Goal: Task Accomplishment & Management: Manage account settings

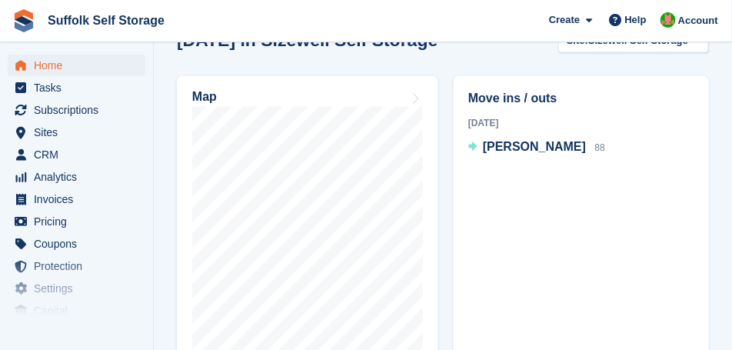
scroll to position [423, 0]
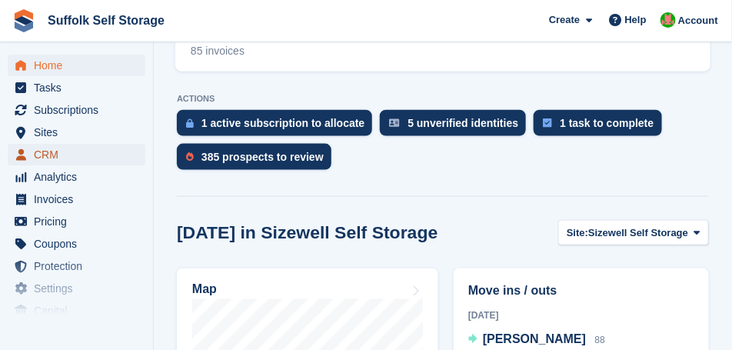
click at [45, 158] on span "CRM" at bounding box center [80, 155] width 92 height 22
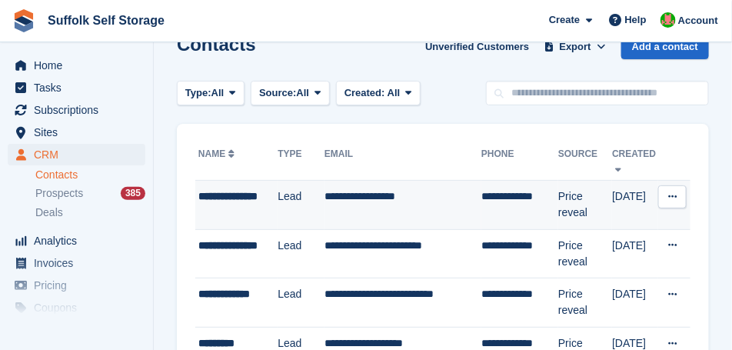
scroll to position [77, 0]
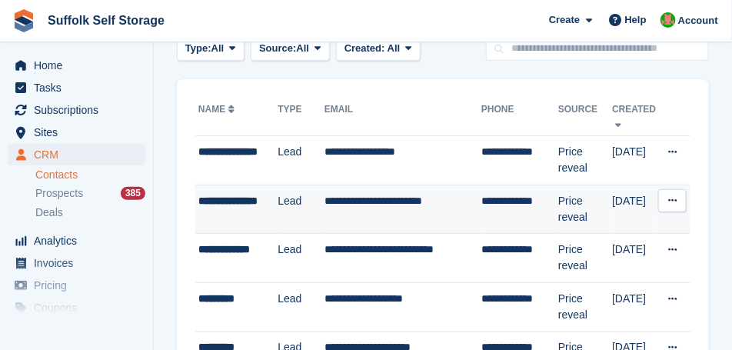
click at [259, 198] on div "**********" at bounding box center [237, 201] width 79 height 16
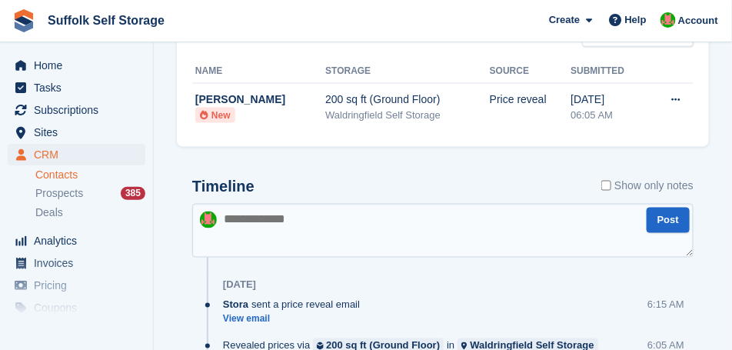
scroll to position [538, 0]
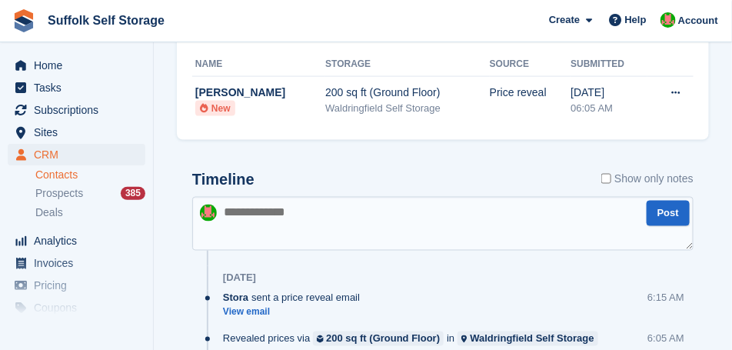
click at [275, 223] on textarea at bounding box center [442, 224] width 501 height 54
type textarea "**********"
click at [671, 213] on button "Post" at bounding box center [668, 213] width 43 height 25
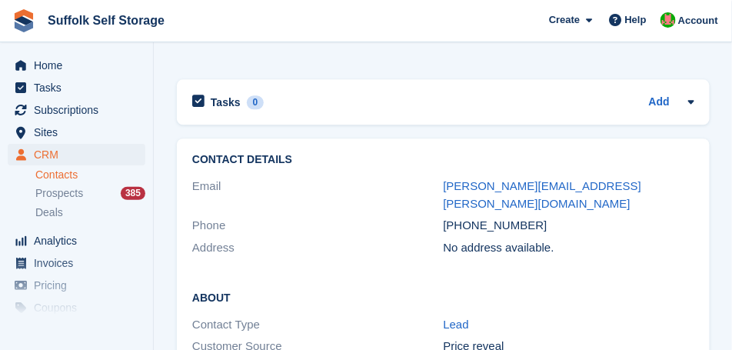
scroll to position [961, 0]
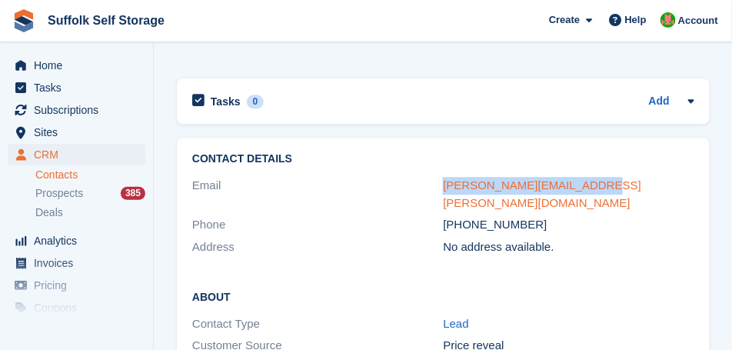
drag, startPoint x: 594, startPoint y: 181, endPoint x: 444, endPoint y: 186, distance: 150.0
click at [444, 186] on div "brett.korteling@gmail.com" at bounding box center [568, 194] width 251 height 35
copy link "brett.korteling@gmail.com"
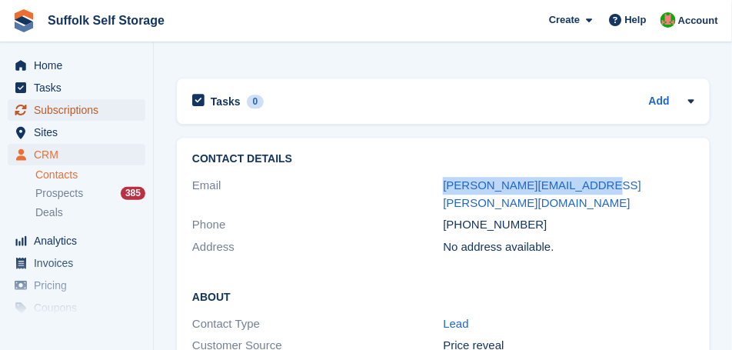
click at [77, 112] on span "Subscriptions" at bounding box center [80, 110] width 92 height 22
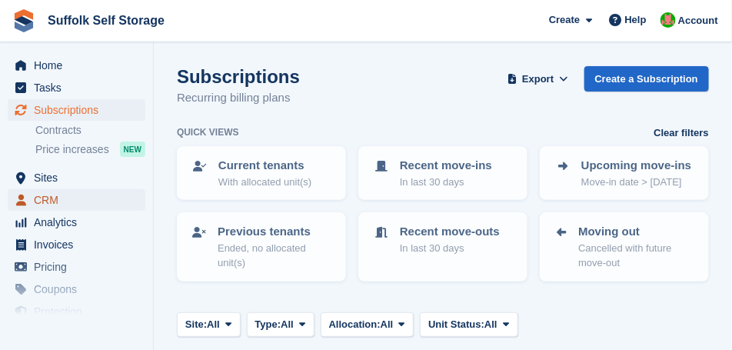
click at [64, 203] on span "CRM" at bounding box center [80, 200] width 92 height 22
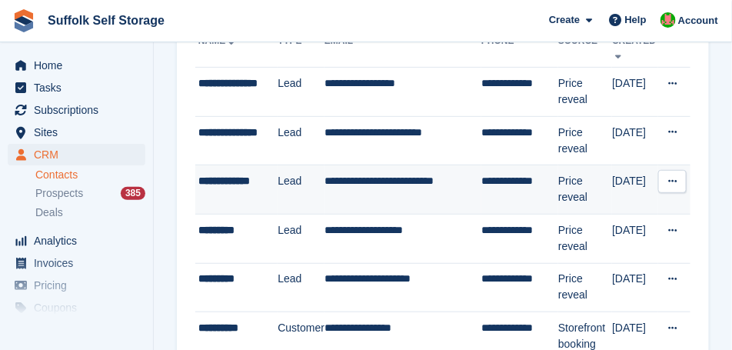
scroll to position [154, 0]
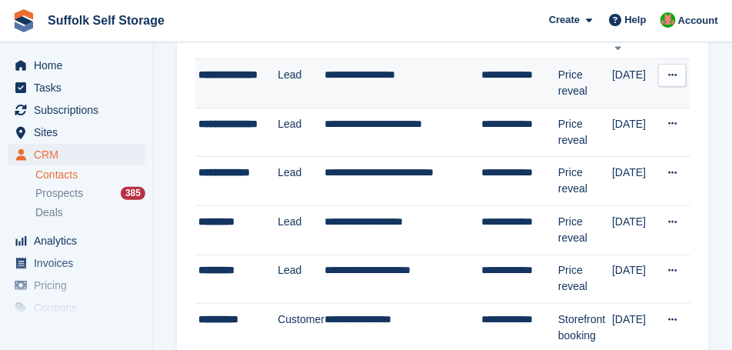
click at [232, 84] on div "**********" at bounding box center [237, 83] width 79 height 32
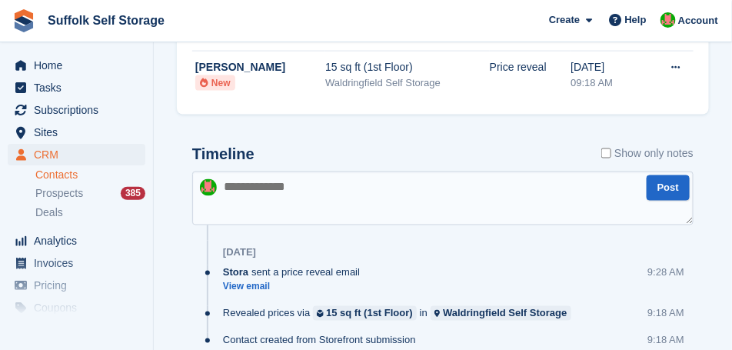
scroll to position [577, 0]
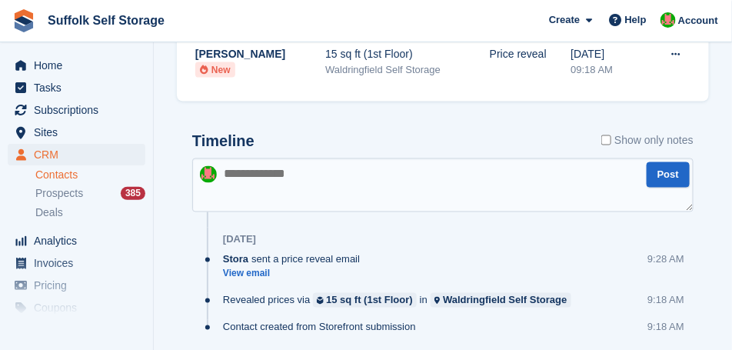
click at [269, 178] on textarea at bounding box center [442, 185] width 501 height 54
click at [268, 178] on textarea at bounding box center [442, 185] width 501 height 54
click at [248, 179] on textarea at bounding box center [442, 185] width 501 height 54
type textarea "**********"
